Goal: Navigation & Orientation: Find specific page/section

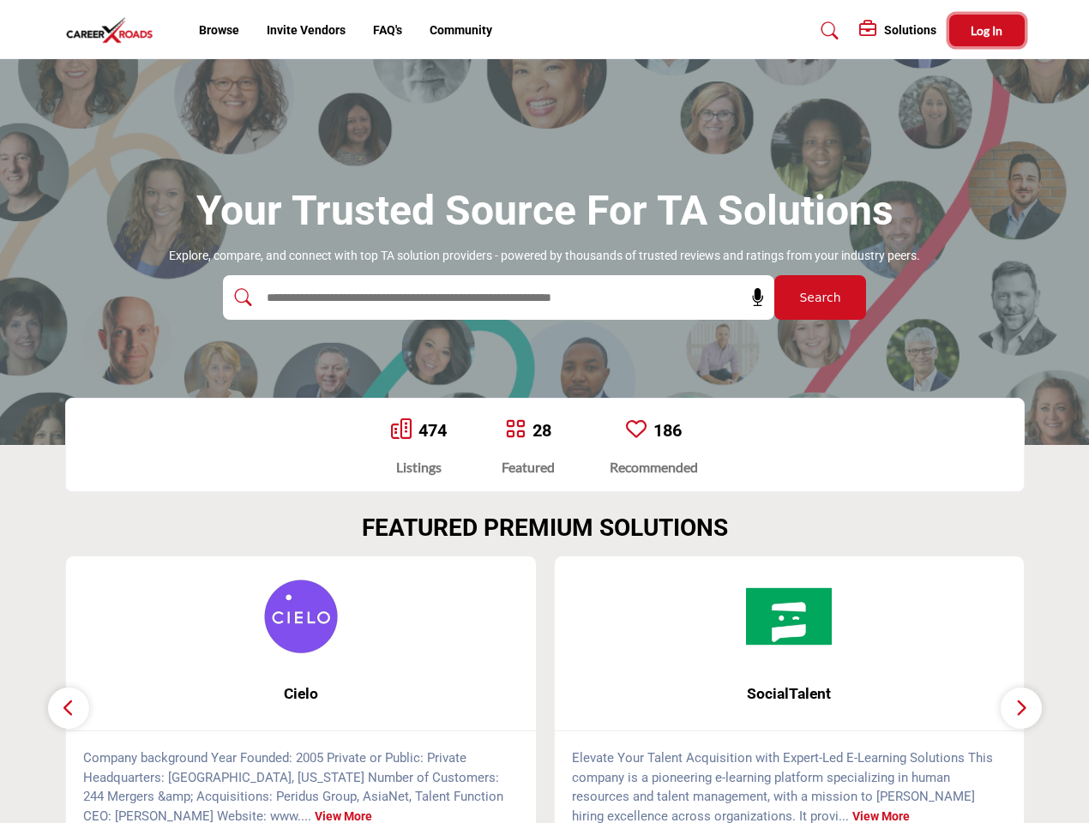
click at [987, 30] on span "Log In" at bounding box center [986, 30] width 32 height 15
click at [752, 297] on icon at bounding box center [757, 297] width 17 height 17
click at [544, 689] on div "SocialTalent ... View More" at bounding box center [788, 699] width 489 height 289
type input "**********"
click at [301, 693] on span "Cielo" at bounding box center [301, 693] width 418 height 22
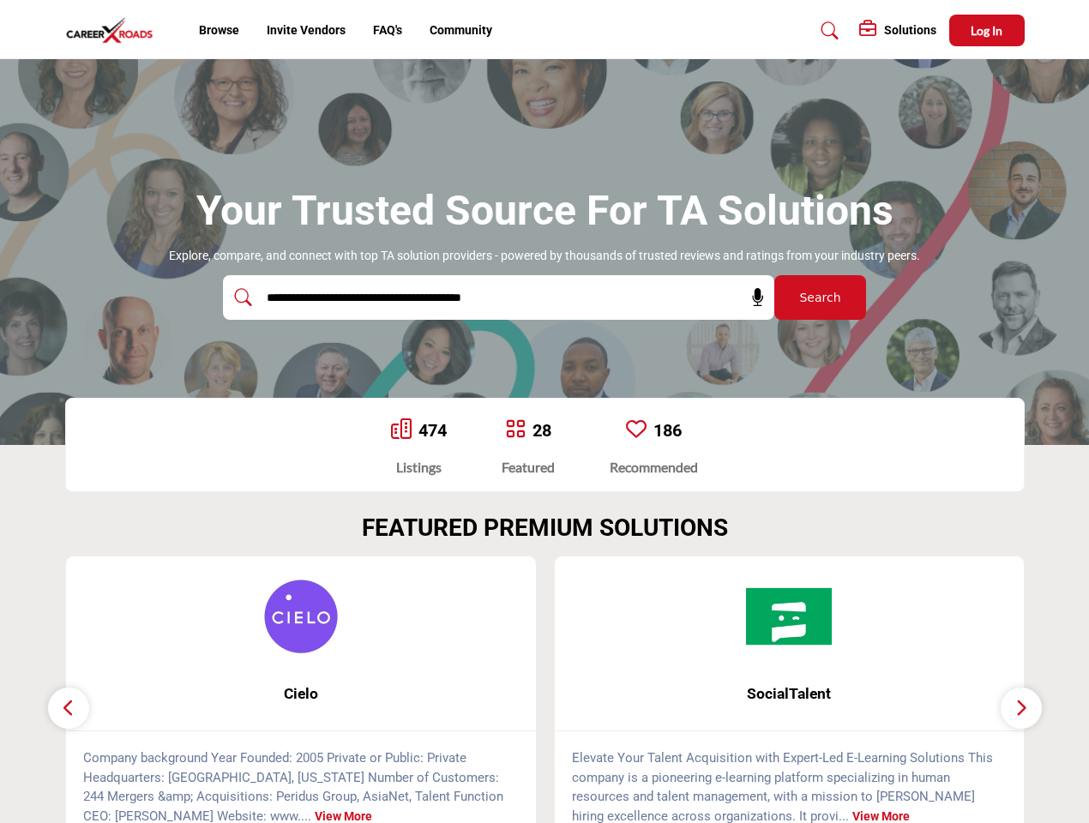
click at [789, 693] on span "SocialTalent" at bounding box center [789, 693] width 418 height 22
click at [69, 708] on icon "button" at bounding box center [69, 707] width 14 height 21
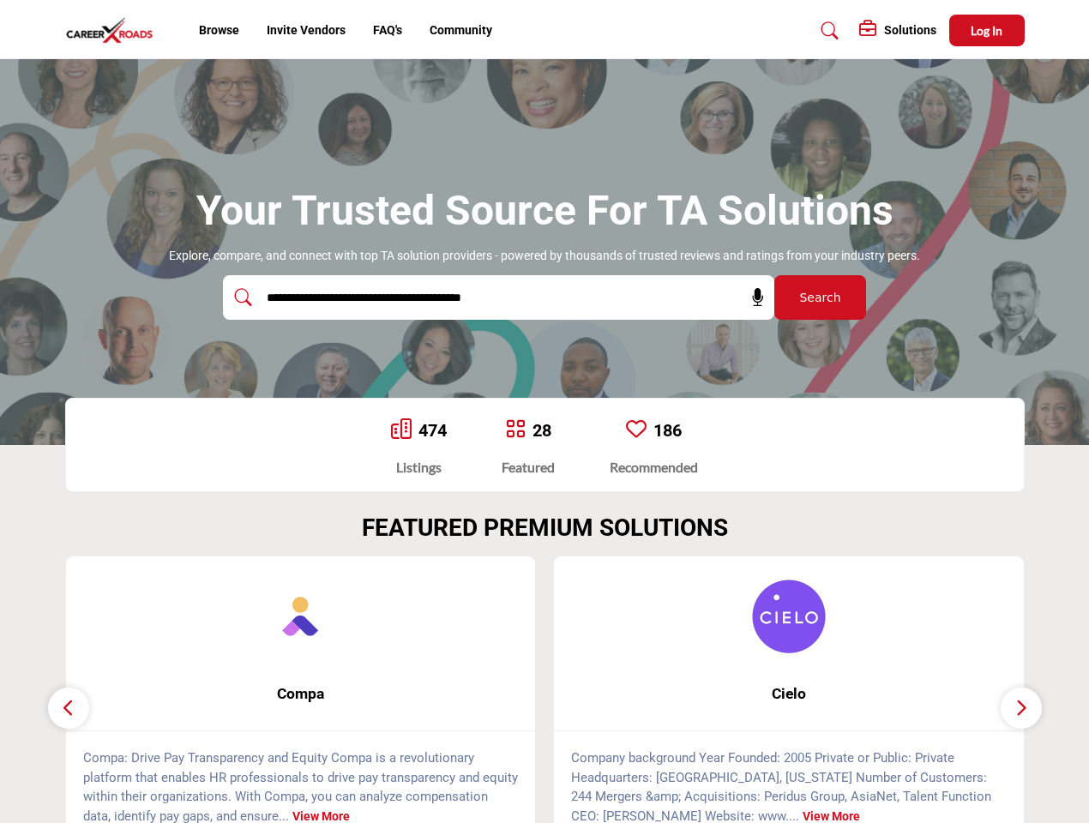
click at [1021, 708] on icon "button" at bounding box center [1021, 707] width 14 height 21
